Goal: Transaction & Acquisition: Download file/media

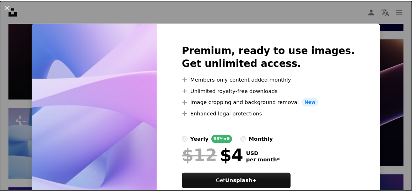
scroll to position [36, 0]
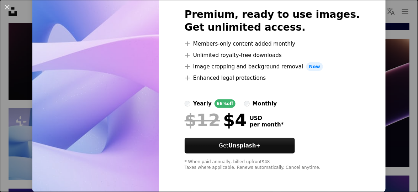
click at [373, 102] on div "An X shape Premium, ready to use images. Get unlimited access. A plus sign Memb…" at bounding box center [209, 96] width 418 height 192
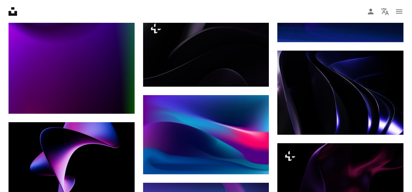
scroll to position [2927, 0]
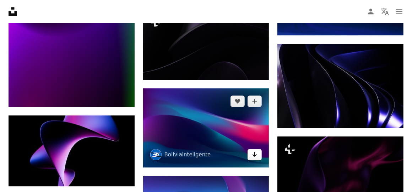
click at [253, 150] on icon "Arrow pointing down" at bounding box center [255, 154] width 6 height 9
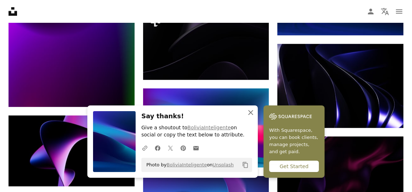
click at [251, 112] on icon "button" at bounding box center [251, 112] width 5 height 5
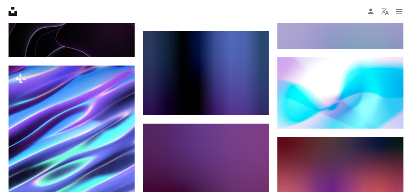
scroll to position [3326, 0]
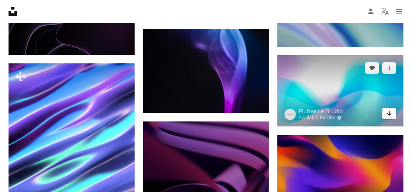
click at [394, 110] on link "Arrow pointing down" at bounding box center [390, 113] width 14 height 11
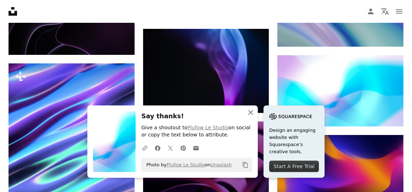
click at [253, 112] on icon "An X shape" at bounding box center [251, 112] width 9 height 9
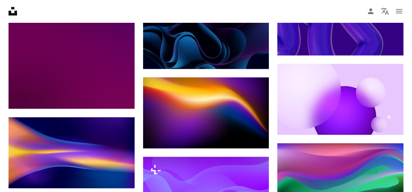
scroll to position [4202, 0]
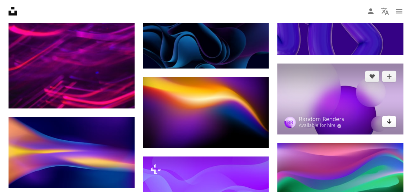
click at [390, 117] on icon "Arrow pointing down" at bounding box center [390, 121] width 6 height 9
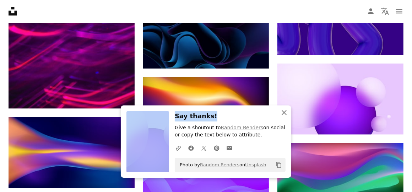
drag, startPoint x: 247, startPoint y: 118, endPoint x: 283, endPoint y: 112, distance: 35.8
click at [283, 112] on div "An X shape Close Say thanks! Give a shoutout to Random Renders on social or cop…" at bounding box center [206, 141] width 171 height 72
click at [283, 112] on icon "An X shape" at bounding box center [284, 112] width 9 height 9
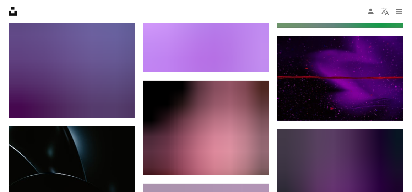
scroll to position [8657, 0]
